Goal: Task Accomplishment & Management: Manage account settings

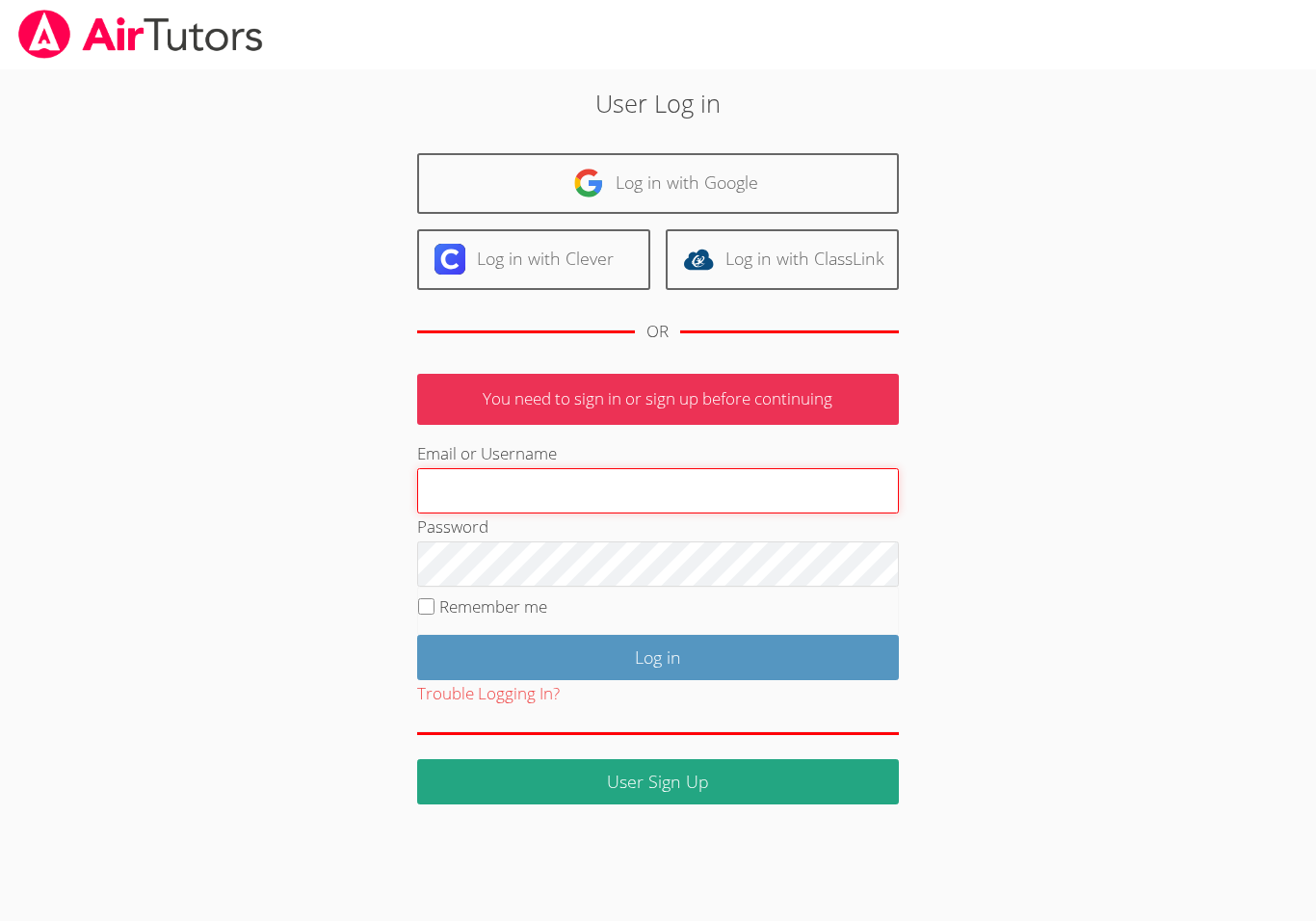
type input "frankburmann@airtutors.org"
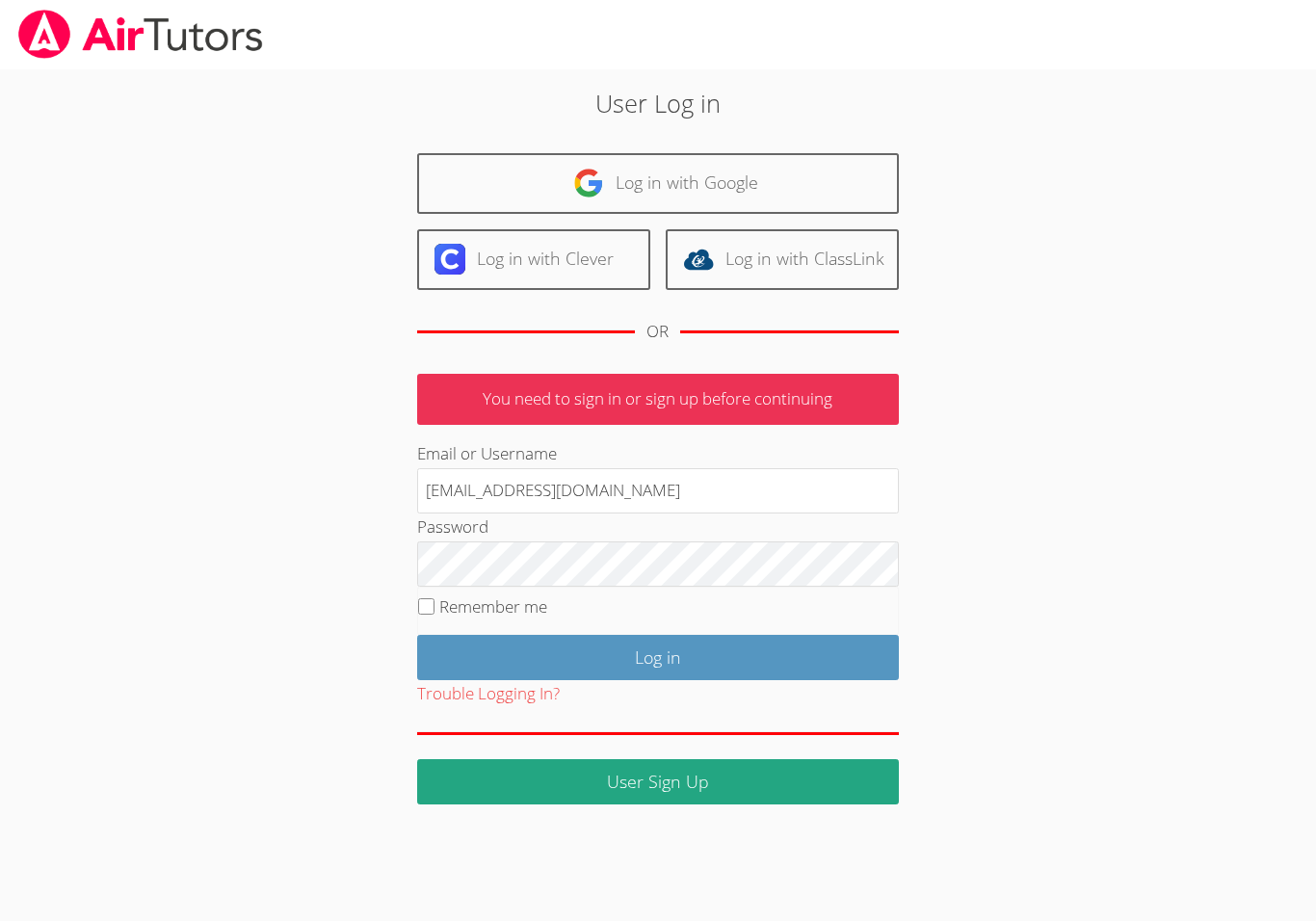
click at [657, 653] on input "Log in" at bounding box center [658, 658] width 482 height 45
click at [427, 598] on input "Remember me" at bounding box center [426, 606] width 17 height 17
checkbox input "true"
click at [762, 654] on input "Log in" at bounding box center [658, 658] width 482 height 45
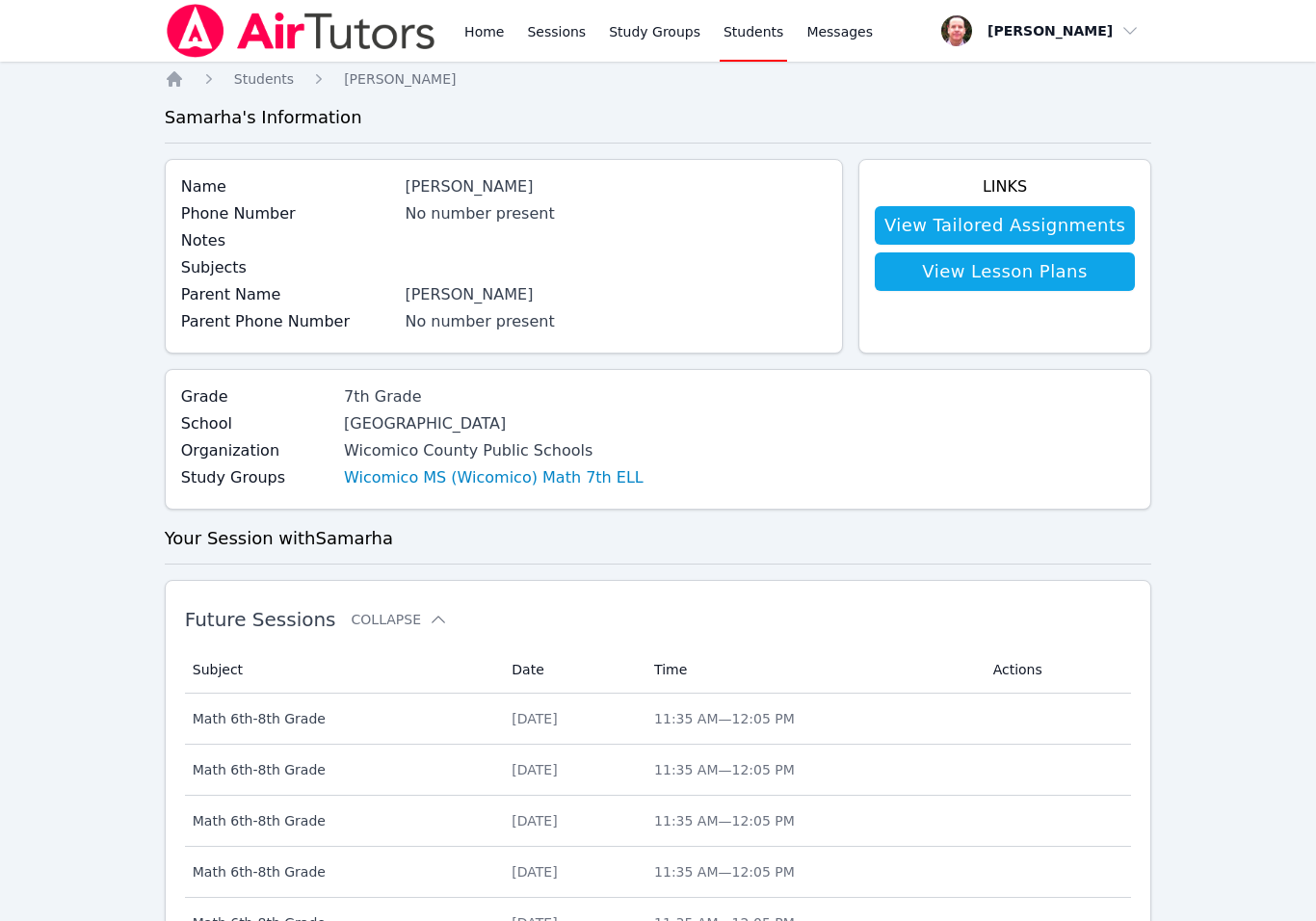
click at [488, 38] on link "Home" at bounding box center [484, 31] width 47 height 62
